Goal: Navigation & Orientation: Find specific page/section

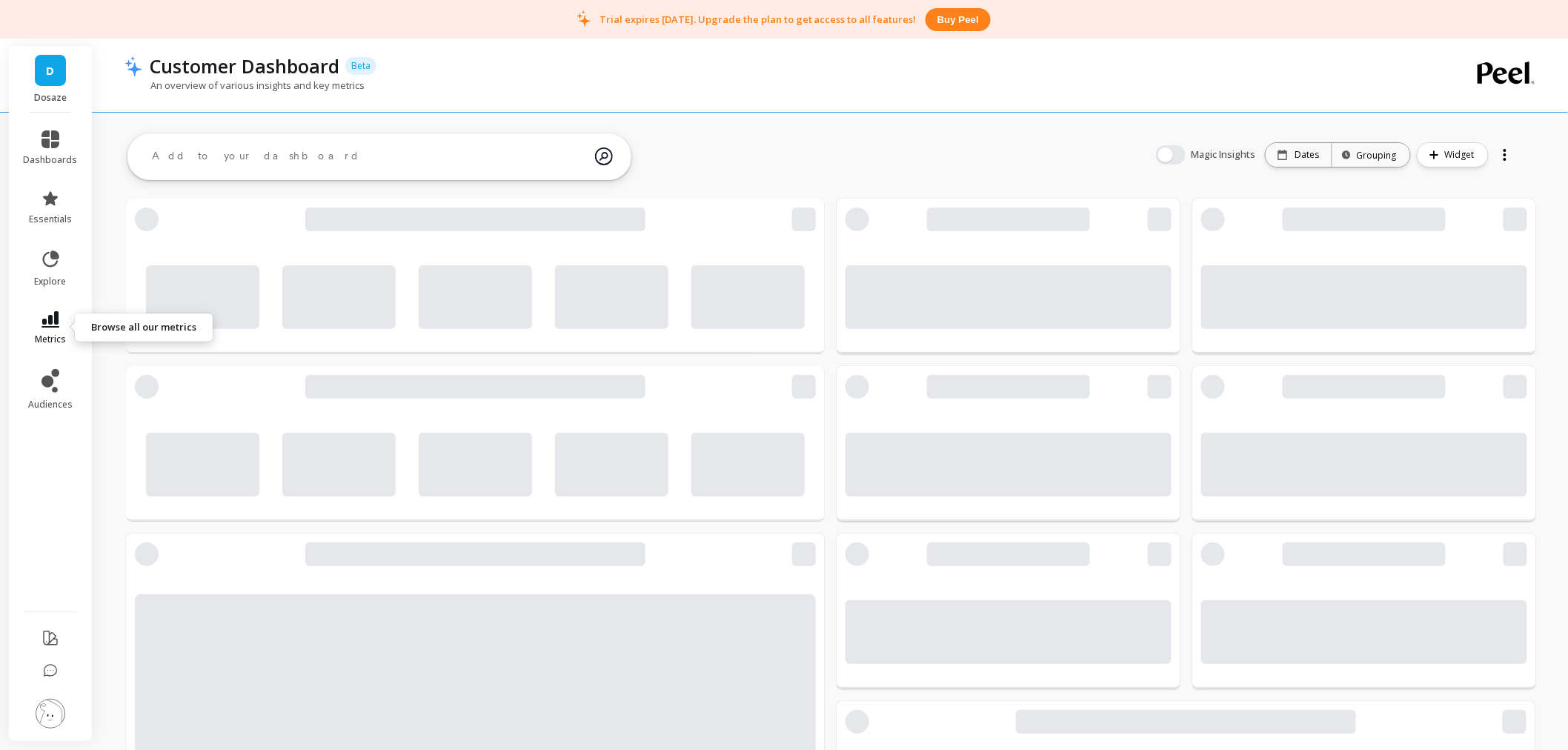
click at [52, 317] on icon at bounding box center [51, 320] width 18 height 16
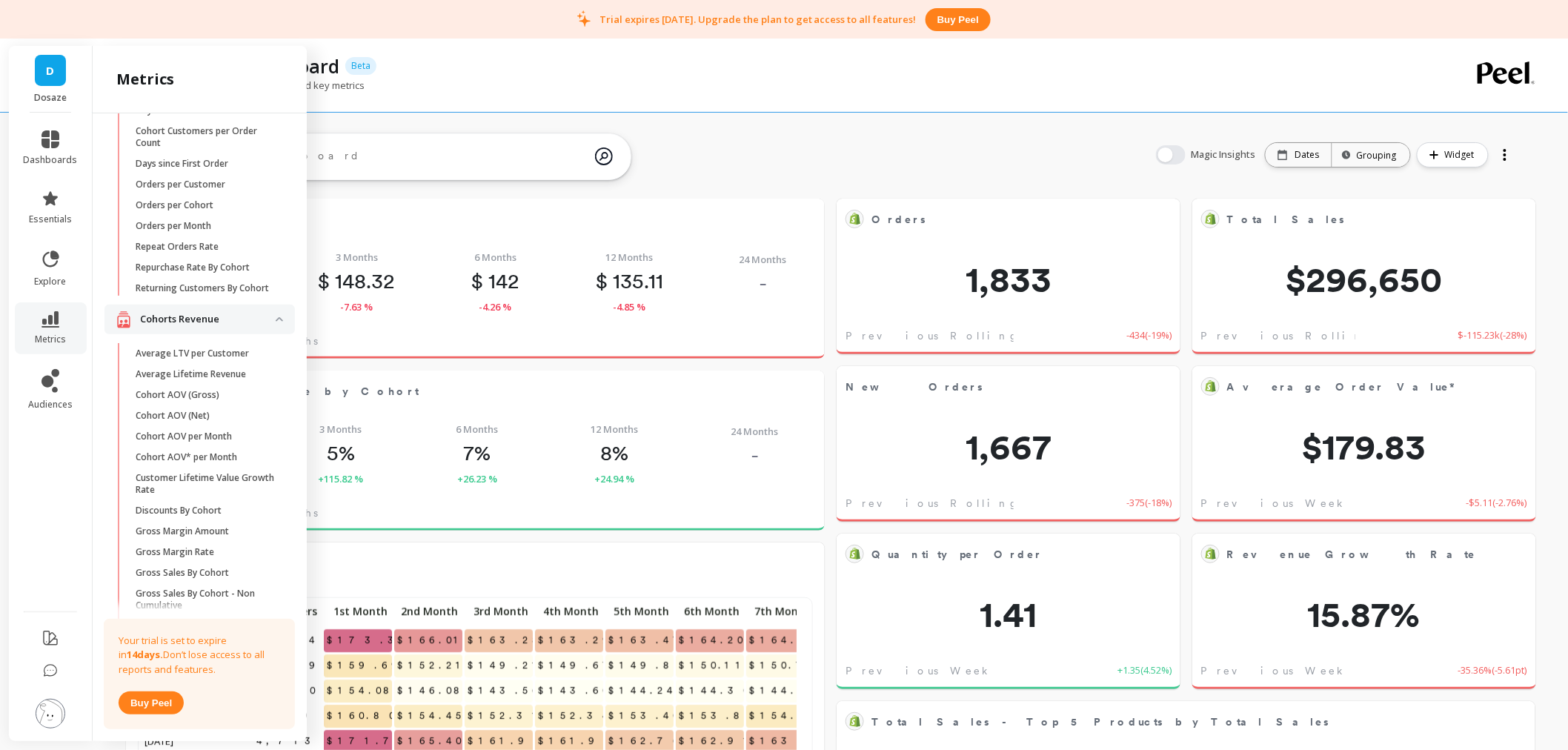
scroll to position [247, 0]
click at [208, 362] on link "Average LTV per Customer" at bounding box center [212, 351] width 167 height 21
